Goal: Transaction & Acquisition: Book appointment/travel/reservation

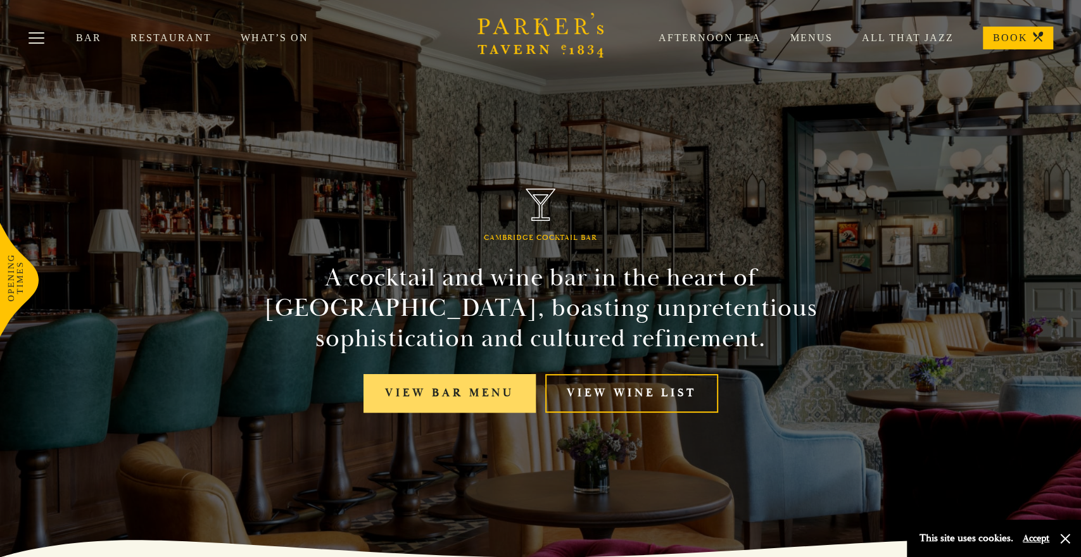
click at [474, 398] on link "View bar menu" at bounding box center [449, 393] width 172 height 39
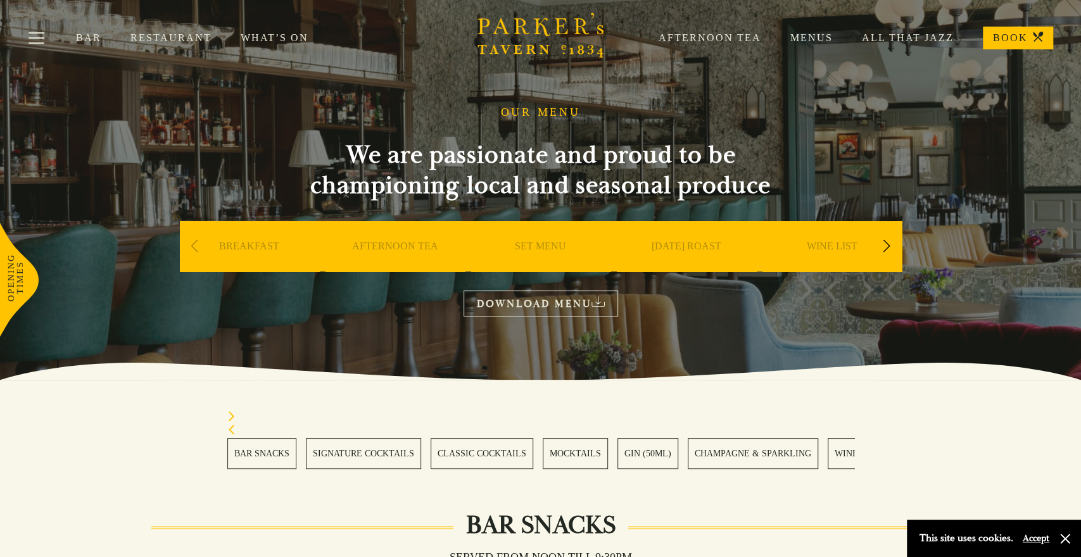
click at [474, 398] on section "BAR SNACKS SIGNATURE COCKTAILS CLASSIC COCKTAILS MOCKTAILS GIN (50ML) CHAMPAGNE…" at bounding box center [540, 440] width 1081 height 121
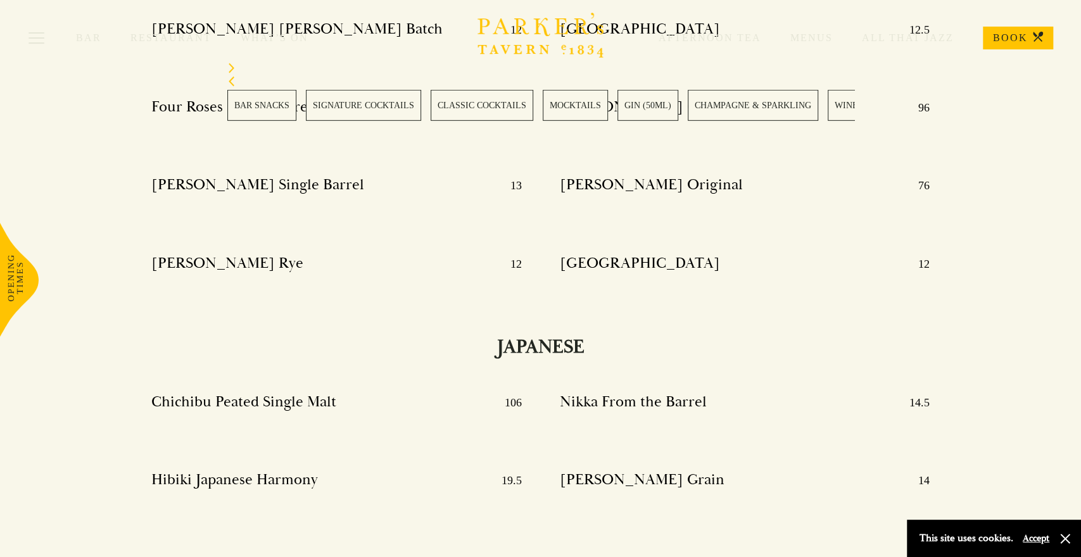
scroll to position [12468, 0]
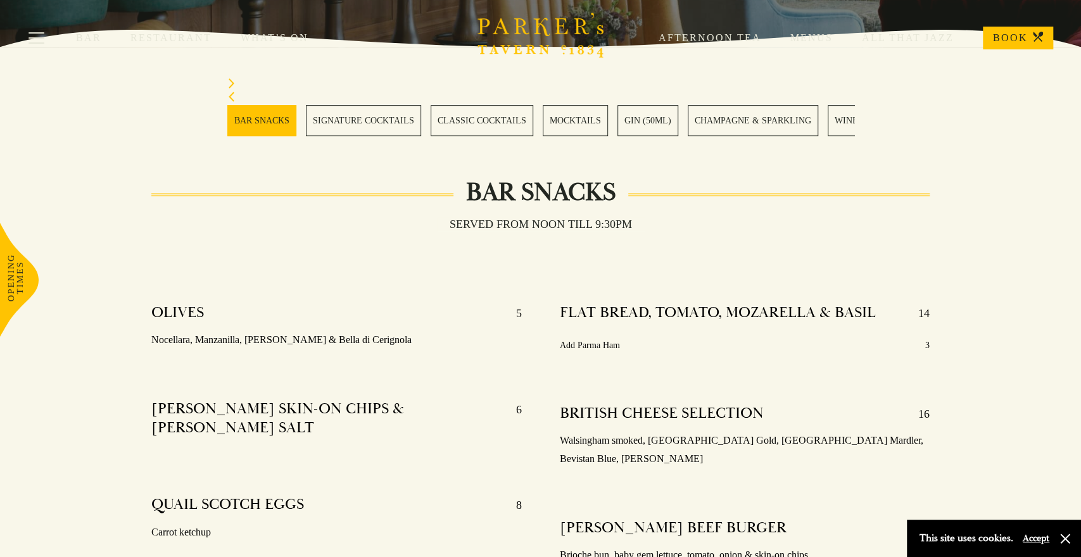
scroll to position [4, 0]
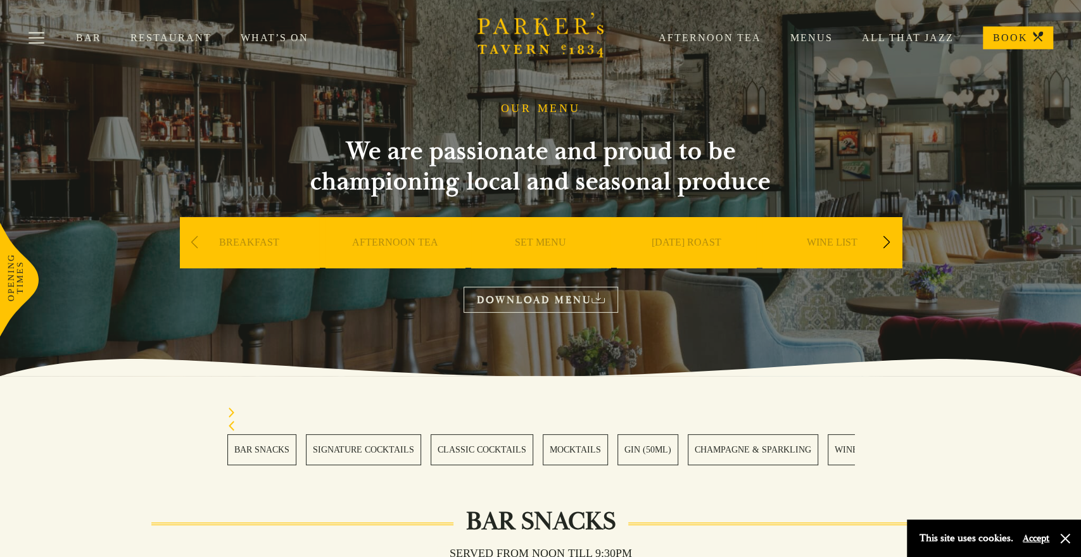
click at [263, 452] on link "BAR SNACKS" at bounding box center [261, 449] width 69 height 31
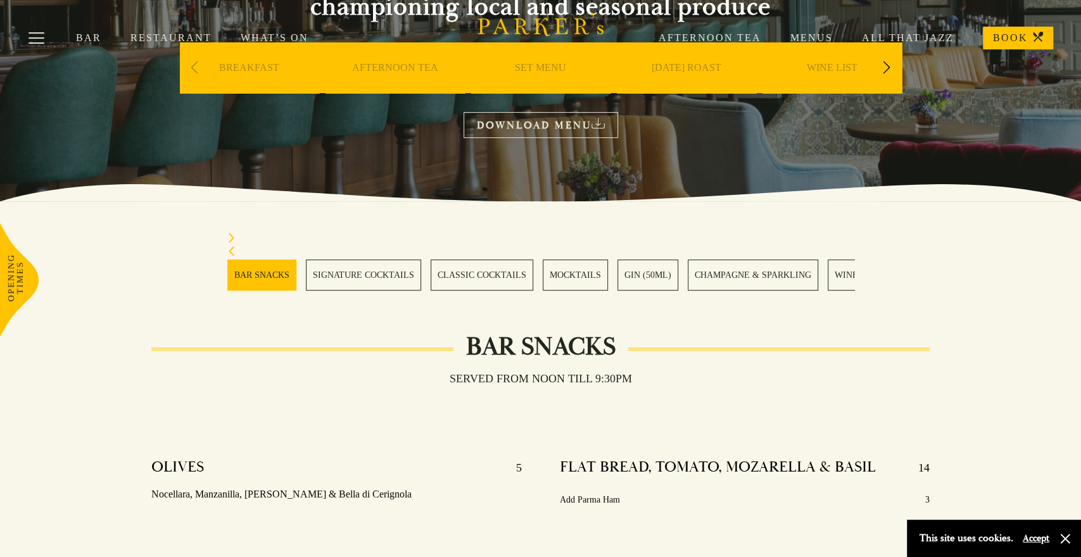
scroll to position [143, 0]
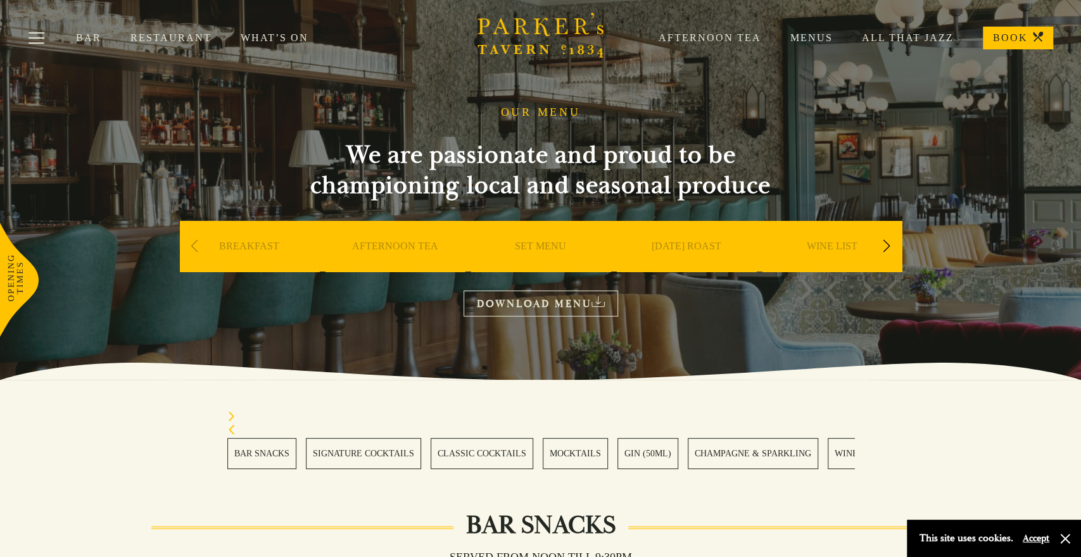
click at [1000, 37] on link "BOOK" at bounding box center [1018, 38] width 70 height 23
click at [880, 35] on link "All That Jazz" at bounding box center [893, 38] width 121 height 13
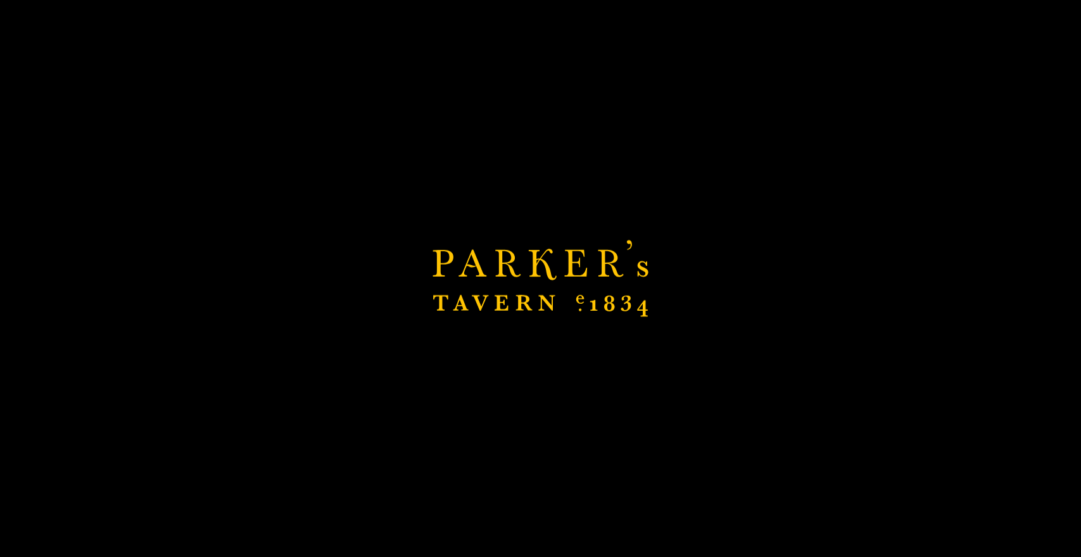
scroll to position [33, 0]
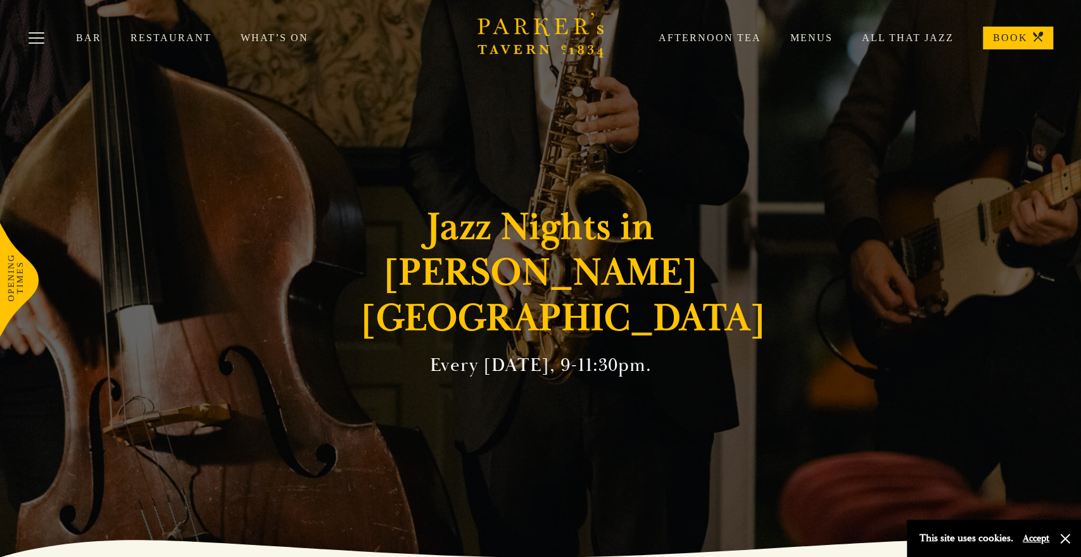
click at [880, 35] on link "All That Jazz" at bounding box center [893, 38] width 121 height 13
